Goal: Transaction & Acquisition: Book appointment/travel/reservation

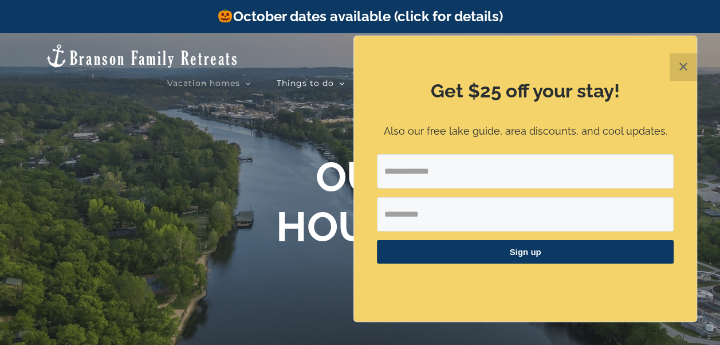
click at [683, 67] on button "✕" at bounding box center [683, 66] width 27 height 27
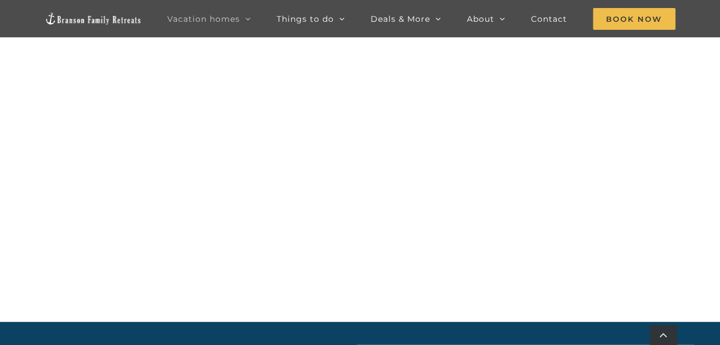
scroll to position [1204, 0]
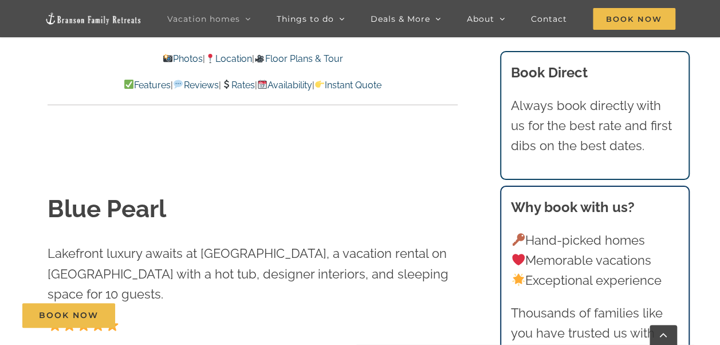
scroll to position [152, 0]
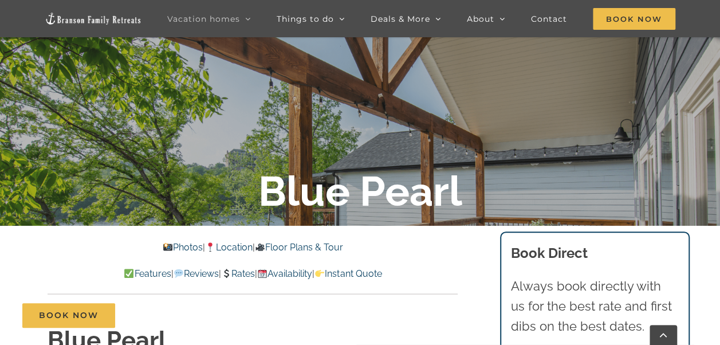
click at [239, 250] on link "Location" at bounding box center [228, 247] width 47 height 11
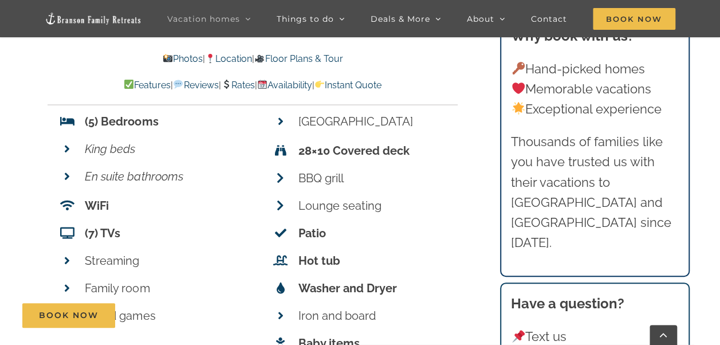
scroll to position [4508, 0]
